Goal: Information Seeking & Learning: Learn about a topic

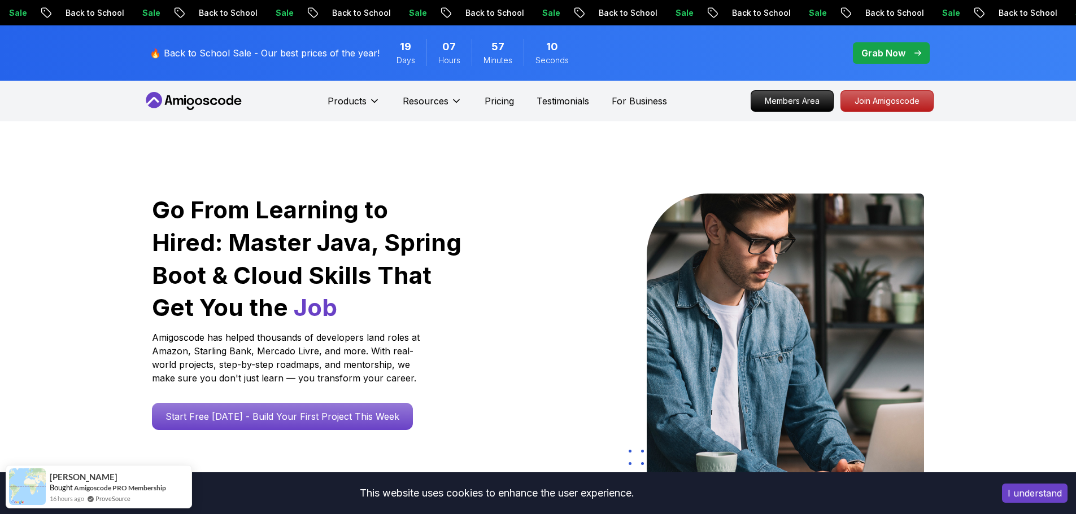
click at [882, 51] on p "Grab Now" at bounding box center [883, 53] width 44 height 14
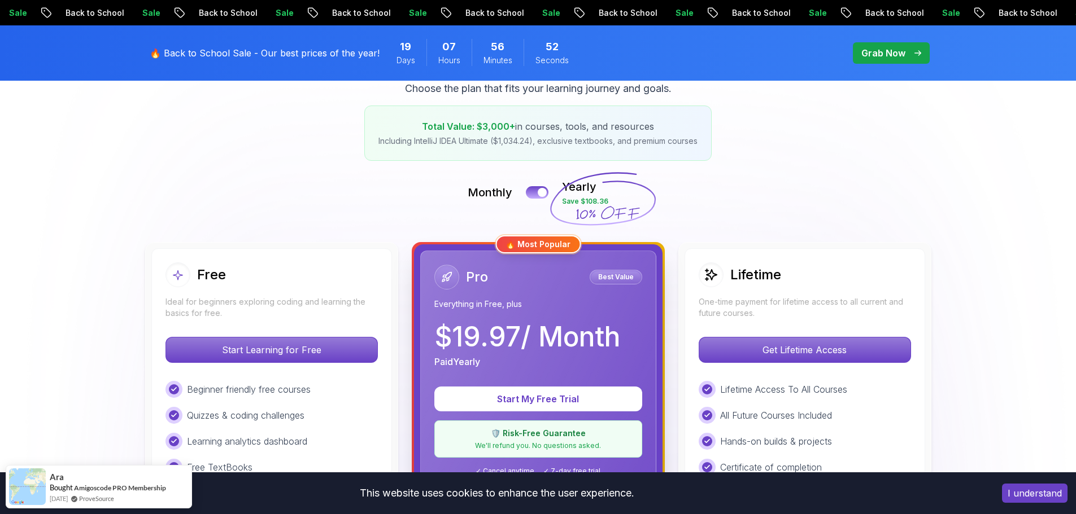
scroll to position [169, 0]
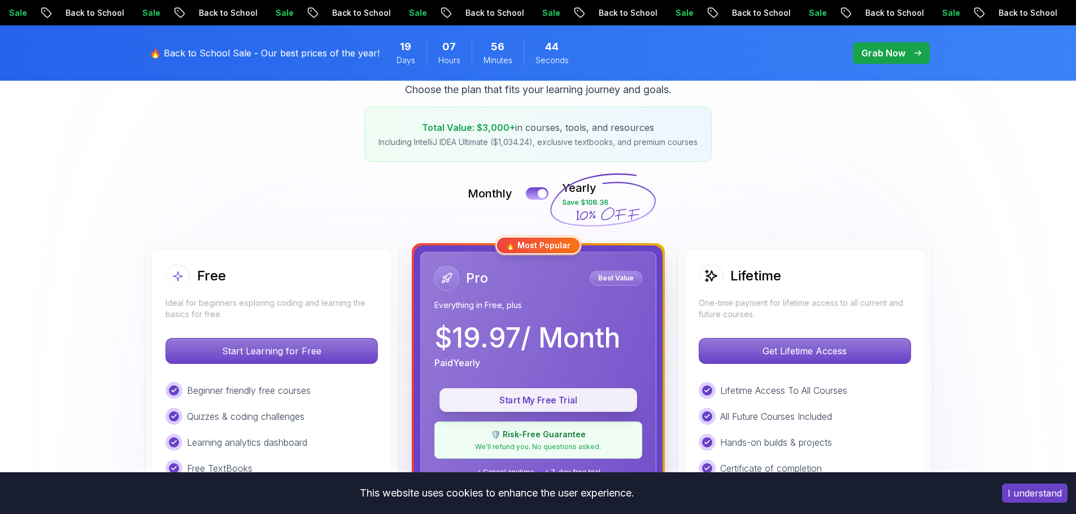
click at [528, 392] on button "Start My Free Trial" at bounding box center [538, 400] width 198 height 24
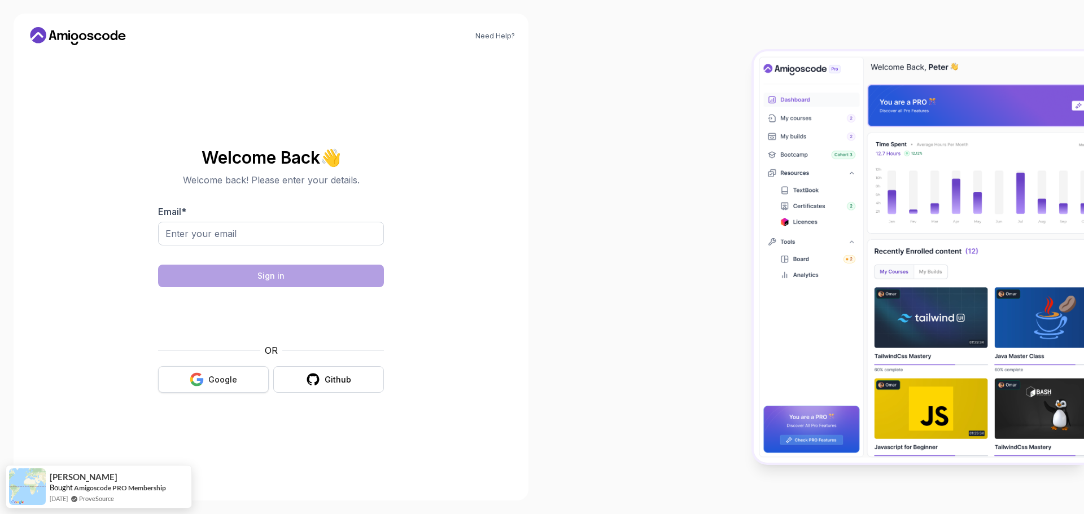
click at [245, 382] on button "Google" at bounding box center [213, 379] width 111 height 27
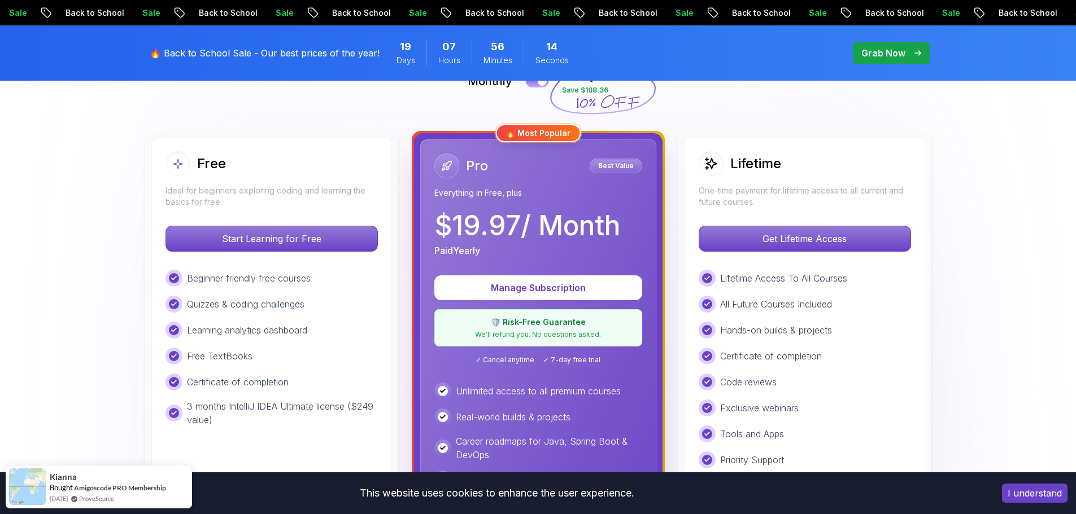
scroll to position [282, 0]
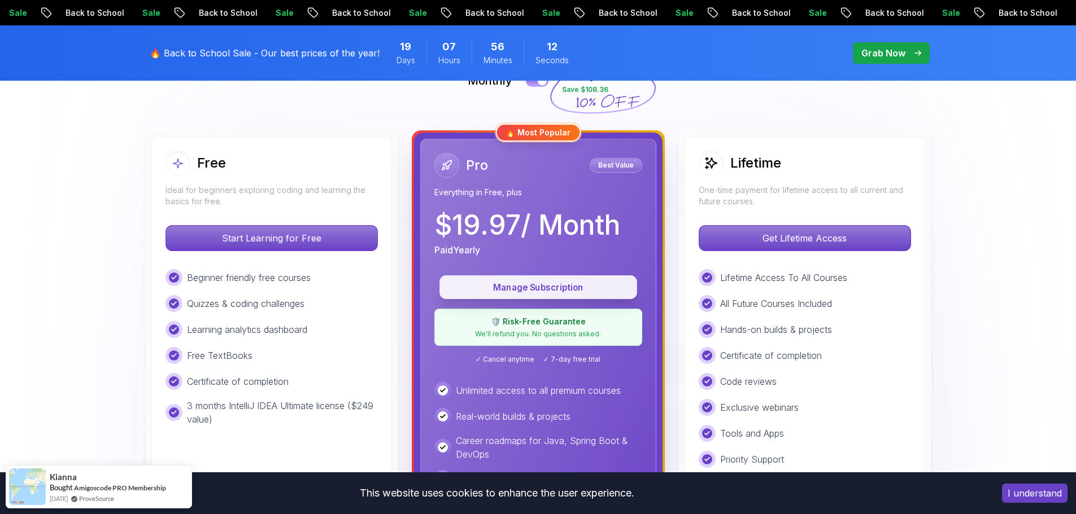
click at [553, 290] on p "Manage Subscription" at bounding box center [538, 287] width 172 height 13
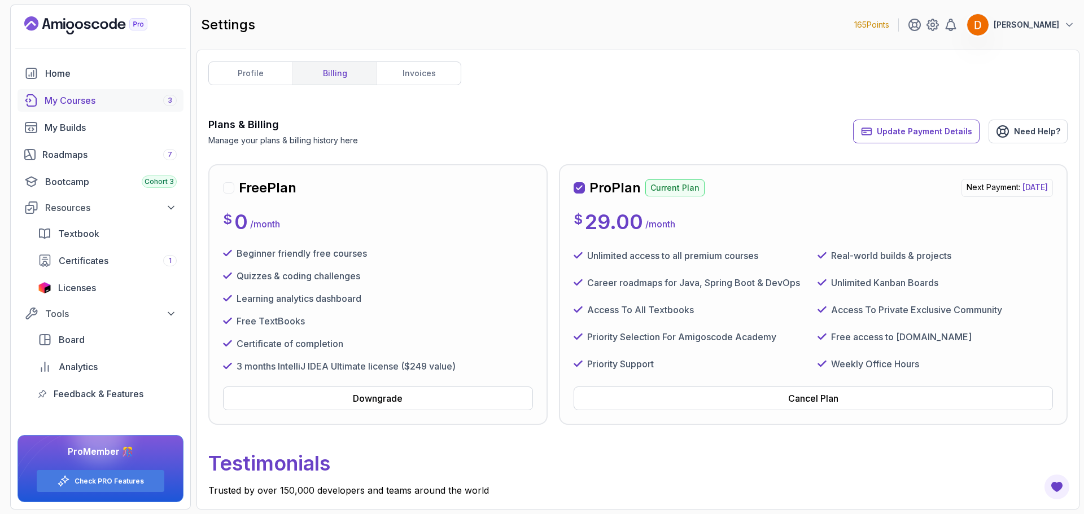
click at [90, 102] on div "My Courses 3" at bounding box center [111, 101] width 132 height 14
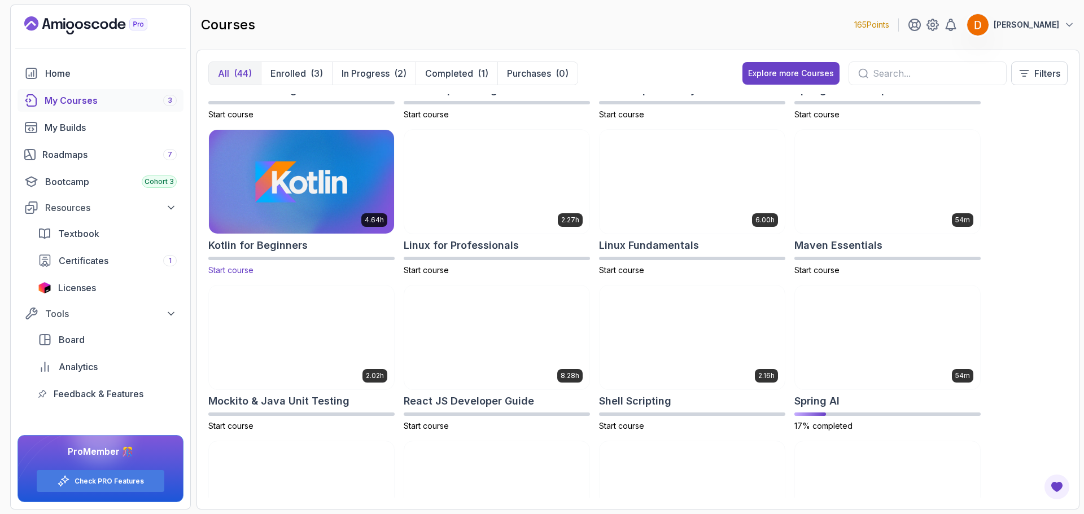
scroll to position [1073, 0]
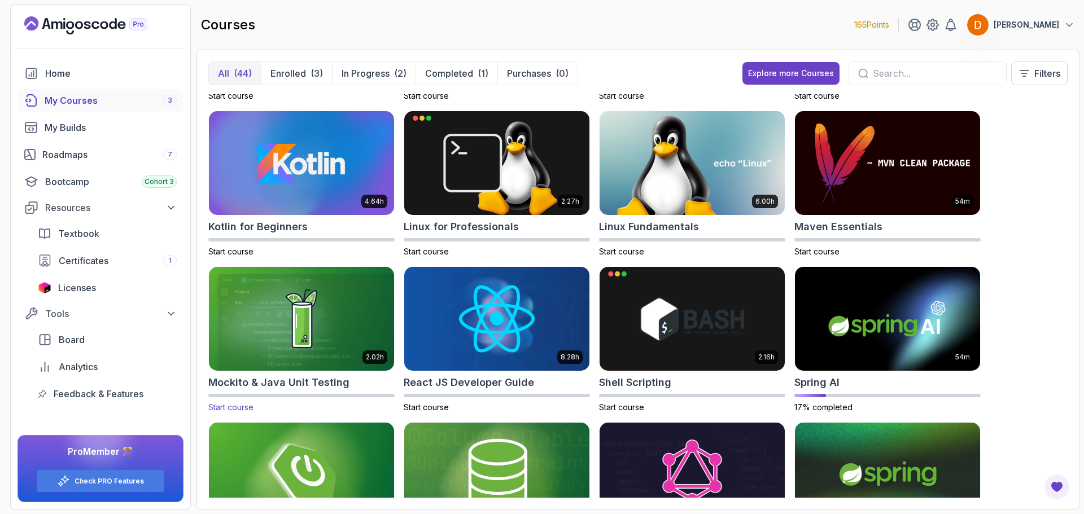
click at [311, 297] on img at bounding box center [301, 318] width 194 height 109
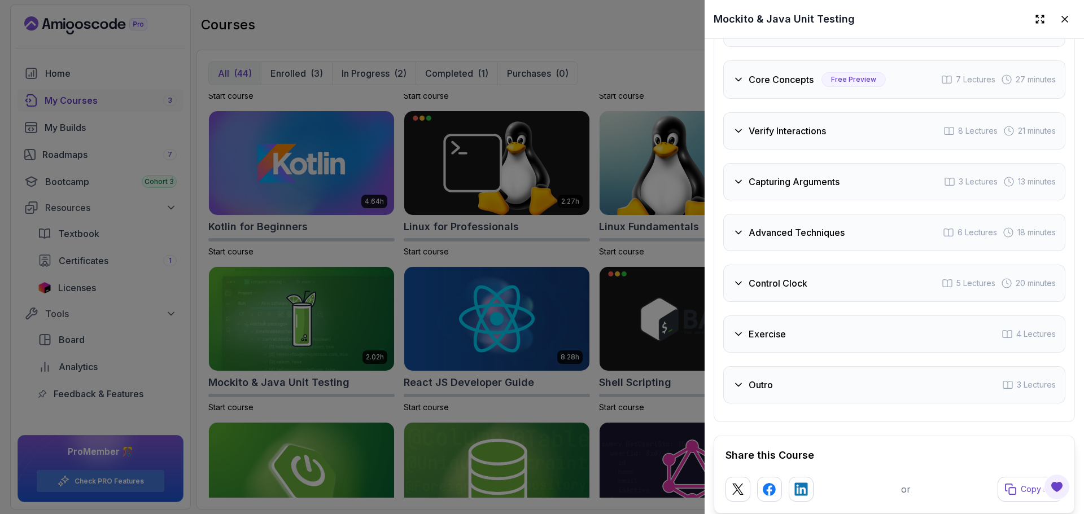
scroll to position [2428, 0]
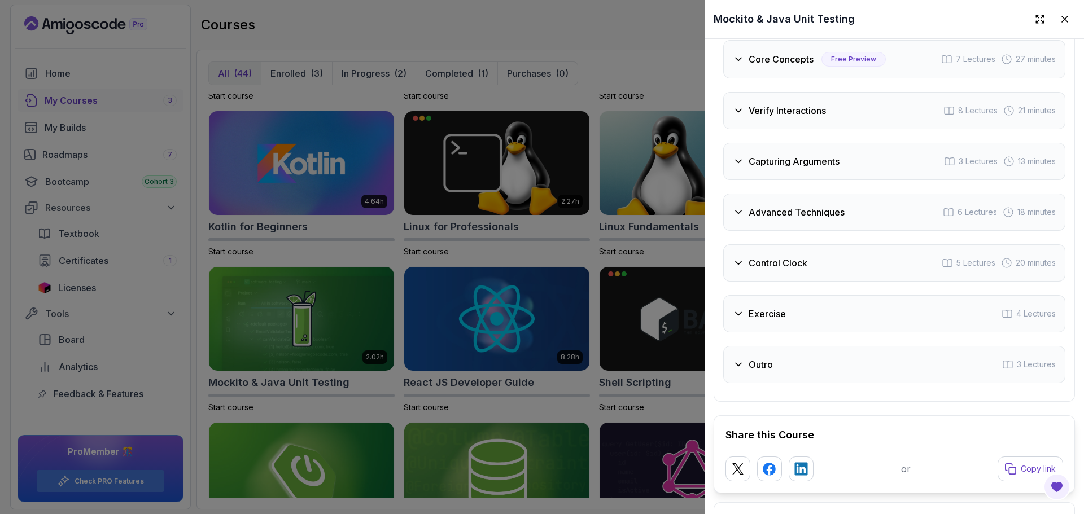
click at [744, 308] on icon at bounding box center [738, 313] width 11 height 11
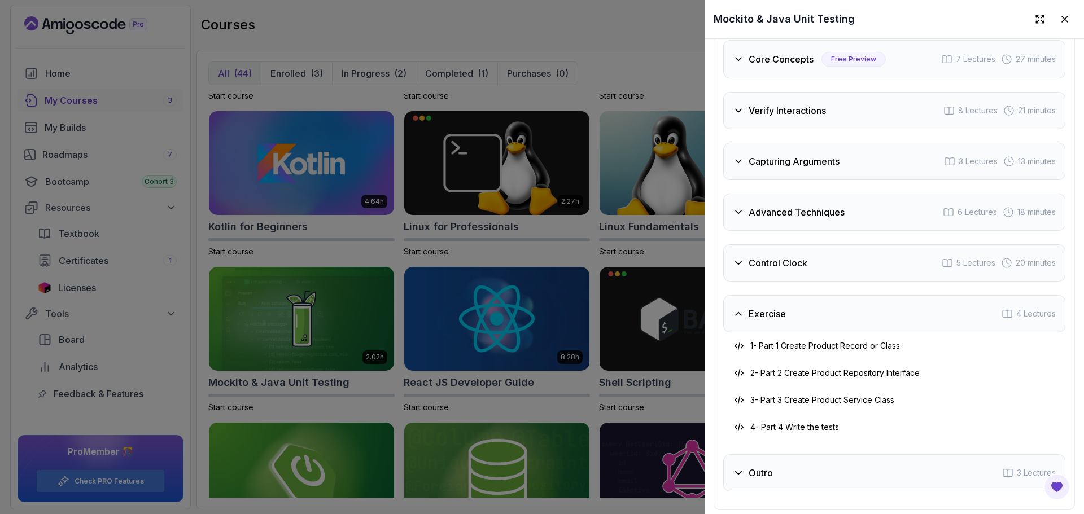
scroll to position [2371, 0]
click at [744, 308] on icon at bounding box center [738, 313] width 11 height 11
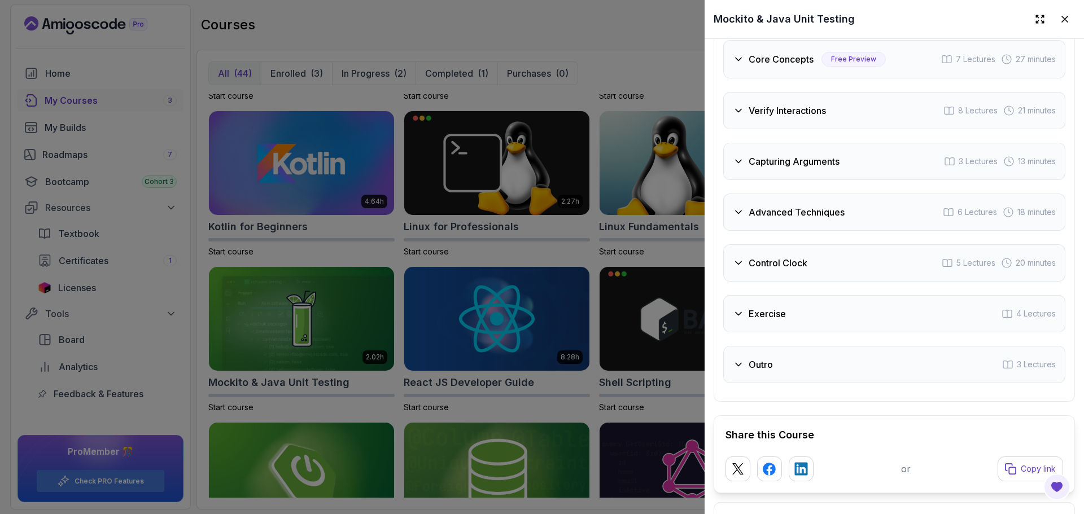
click at [745, 307] on div "Exercise" at bounding box center [759, 314] width 53 height 14
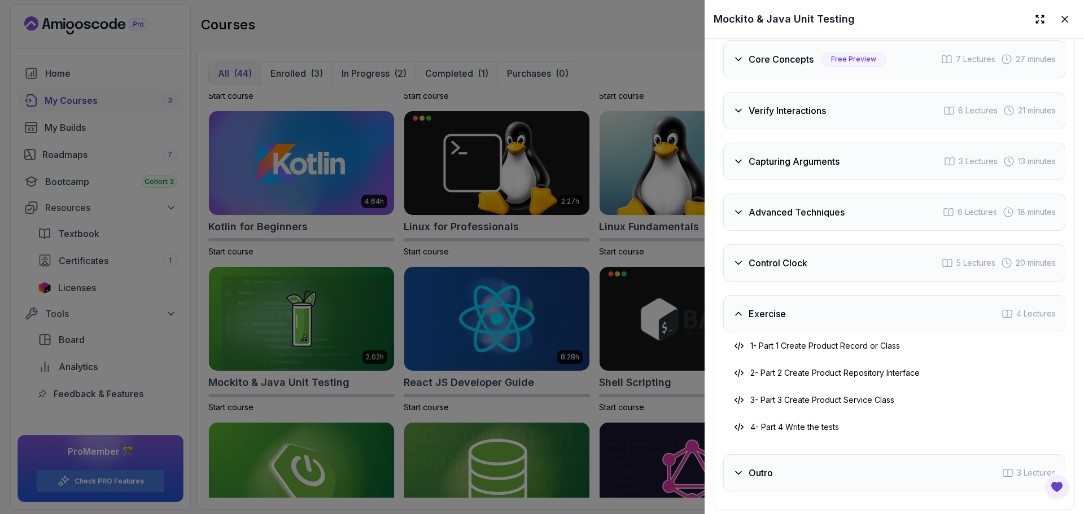
click at [745, 307] on div "Exercise" at bounding box center [759, 314] width 53 height 14
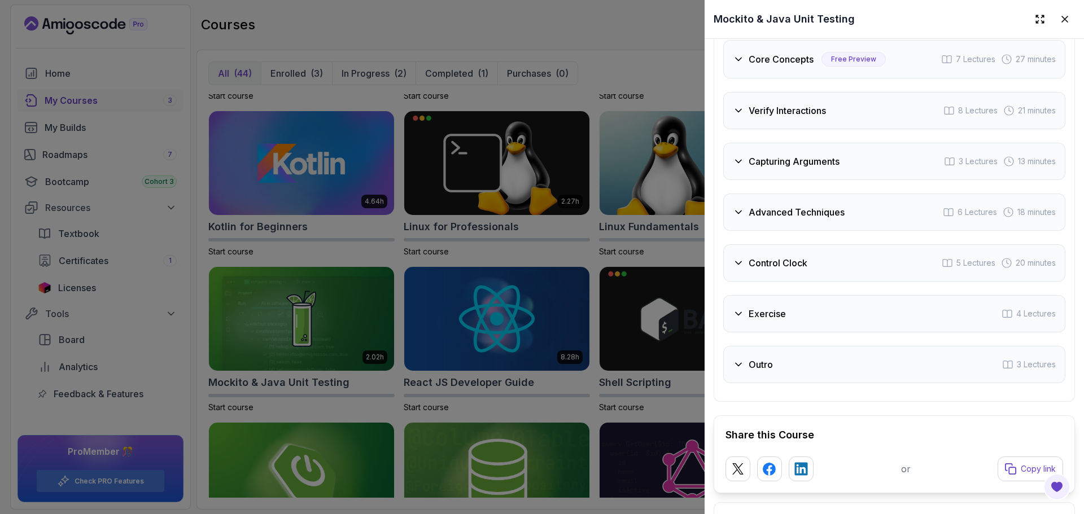
click at [741, 257] on icon at bounding box center [738, 262] width 11 height 11
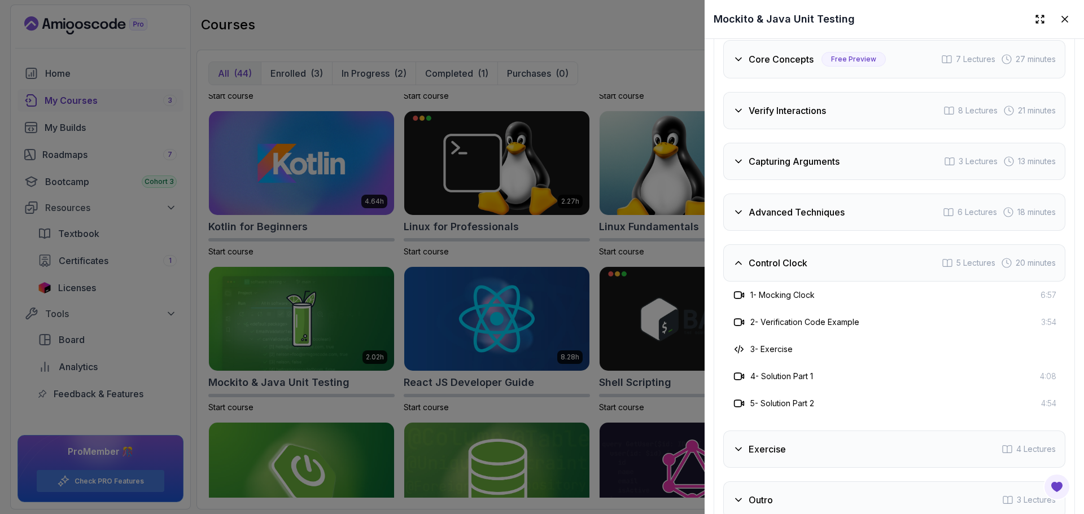
click at [741, 257] on icon at bounding box center [738, 262] width 11 height 11
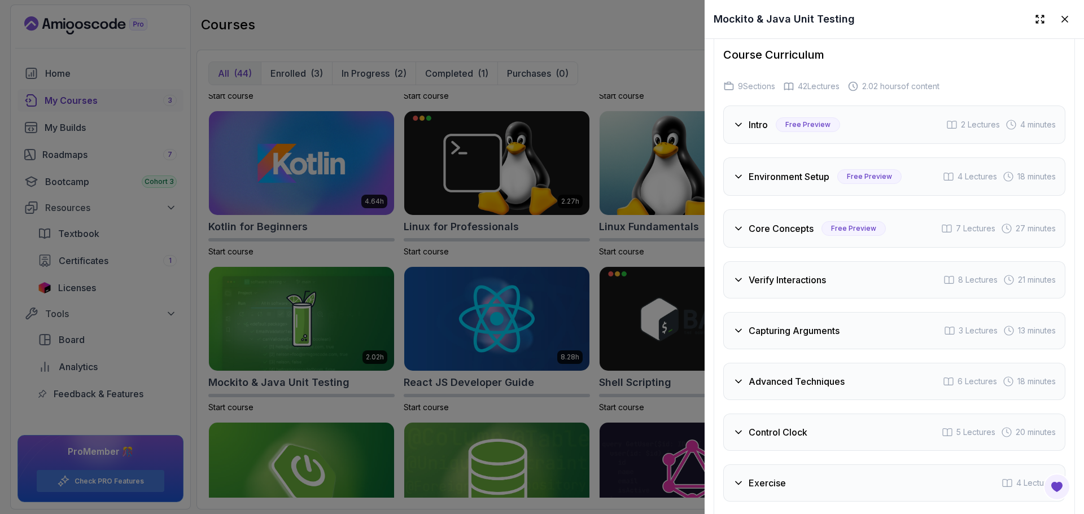
scroll to position [2146, 0]
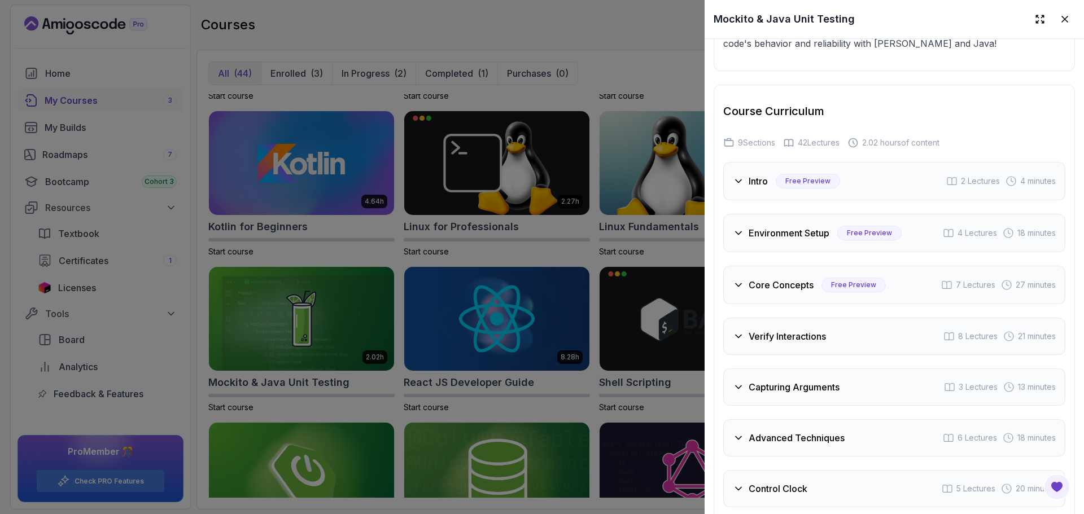
click at [737, 180] on icon at bounding box center [739, 181] width 6 height 3
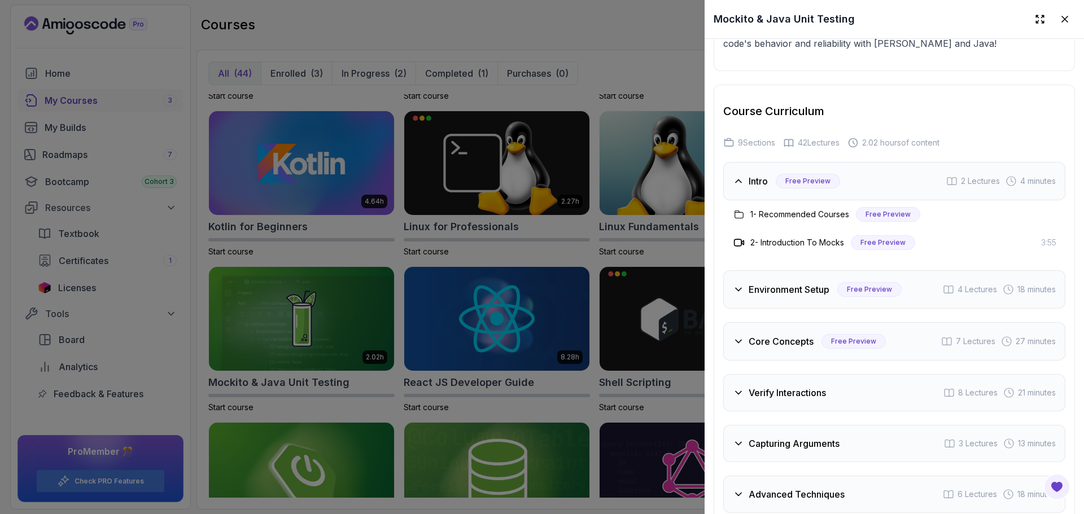
click at [783, 209] on h3 "1 - Recommended Courses" at bounding box center [799, 214] width 99 height 11
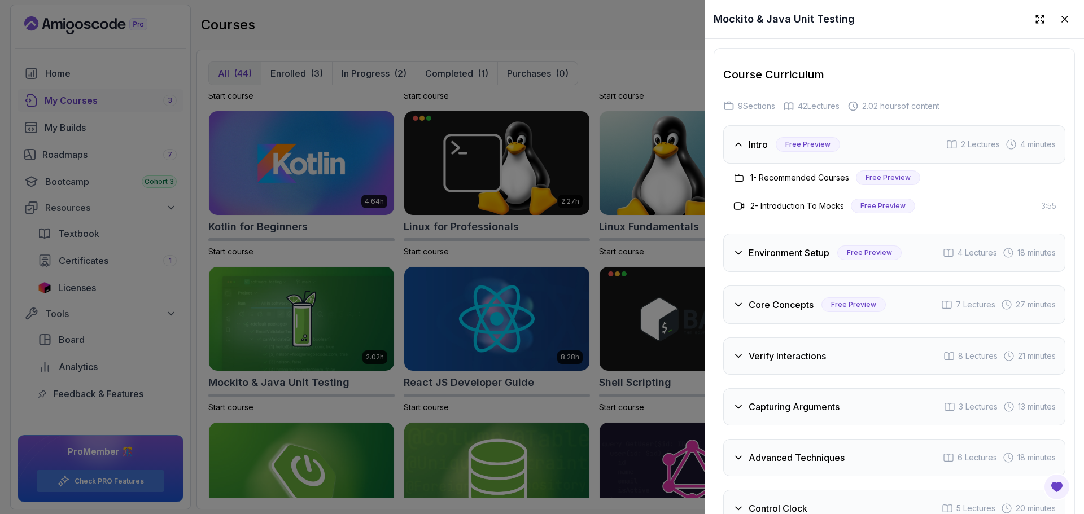
scroll to position [2202, 0]
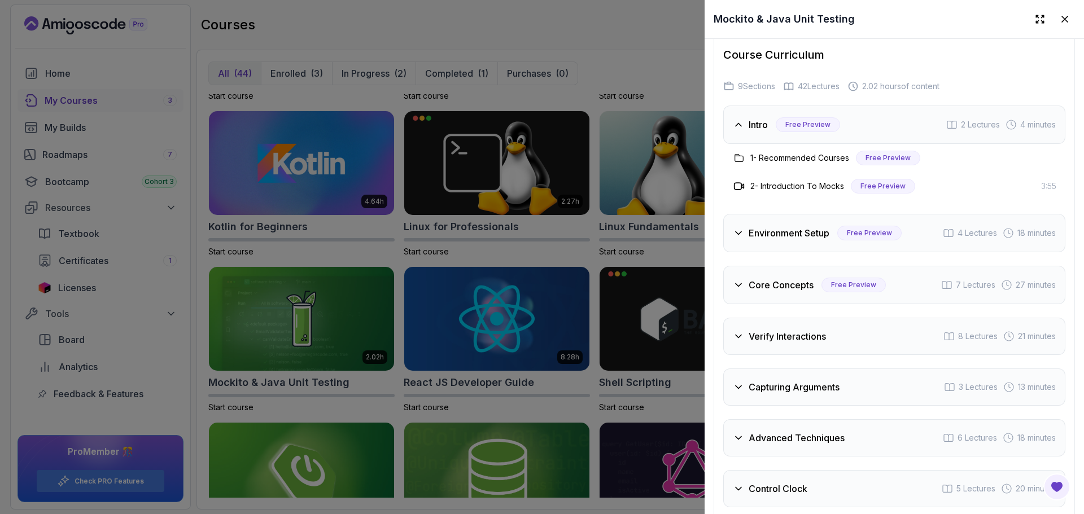
click at [765, 330] on h3 "Verify Interactions" at bounding box center [787, 337] width 77 height 14
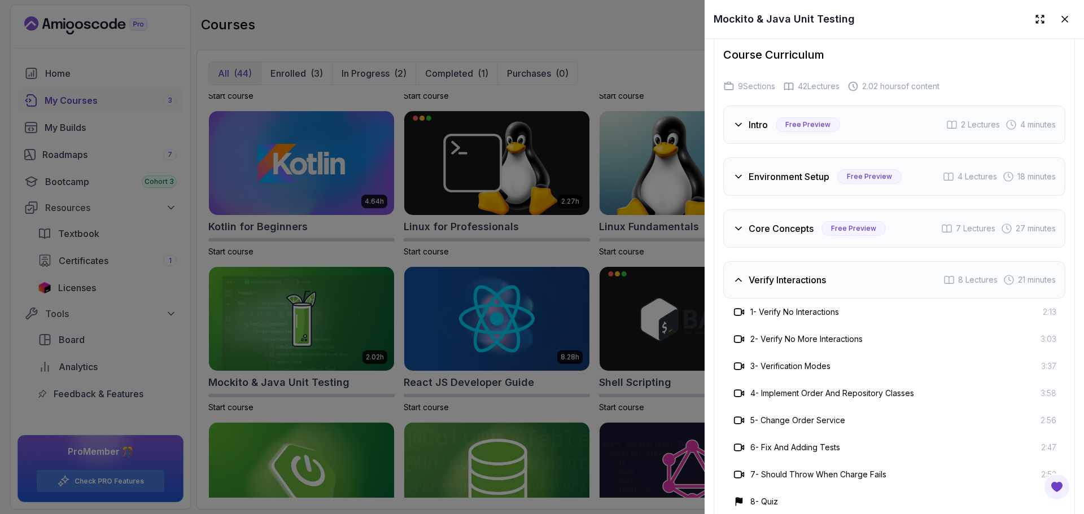
click at [633, 38] on div at bounding box center [542, 257] width 1084 height 514
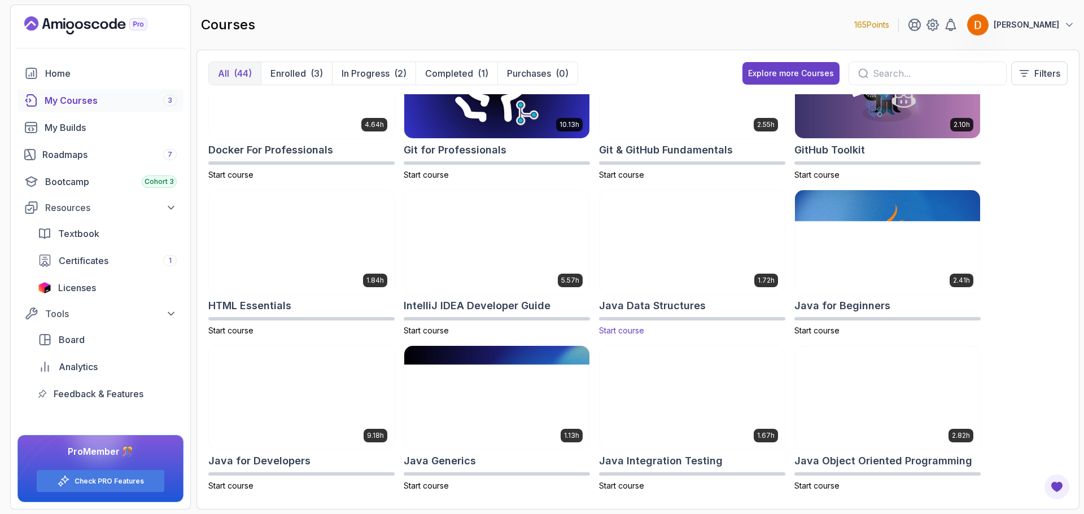
scroll to position [353, 0]
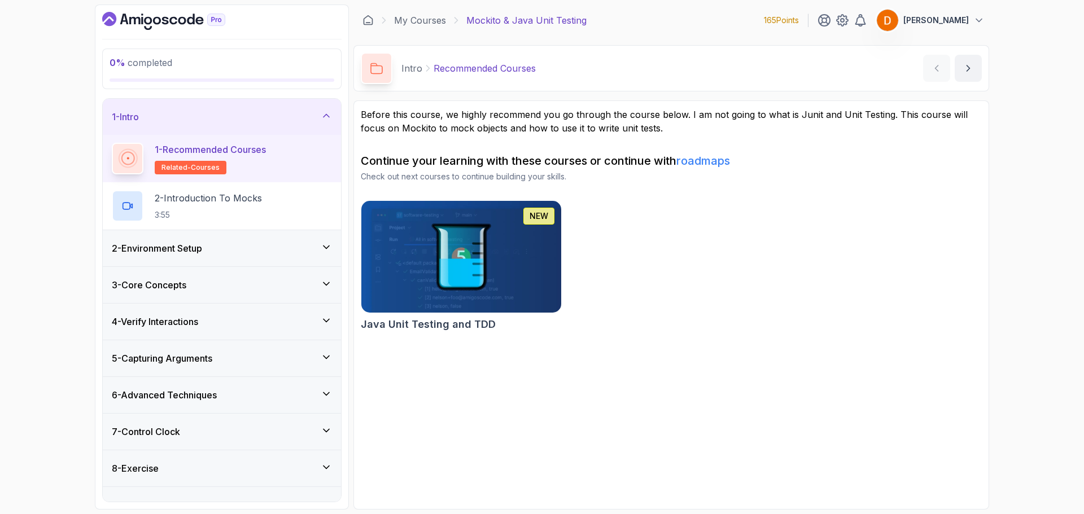
click at [476, 242] on img at bounding box center [461, 256] width 210 height 117
click at [202, 243] on h3 "2 - Environment Setup" at bounding box center [157, 249] width 90 height 14
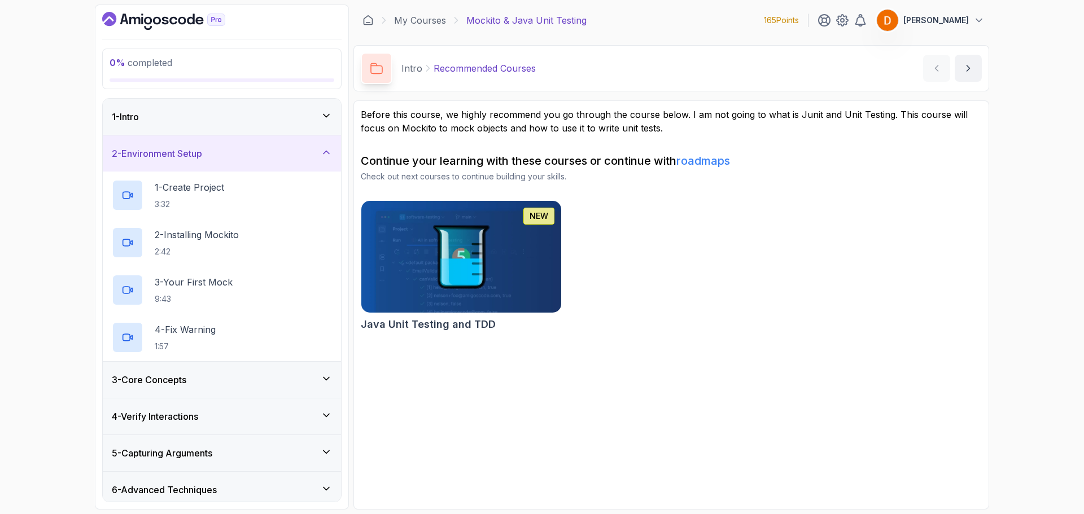
click at [234, 152] on div "2 - Environment Setup" at bounding box center [222, 154] width 220 height 14
